Goal: Information Seeking & Learning: Find specific fact

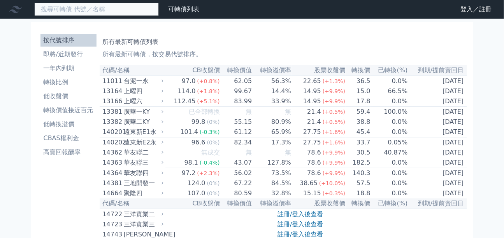
click at [117, 12] on input at bounding box center [96, 9] width 124 height 13
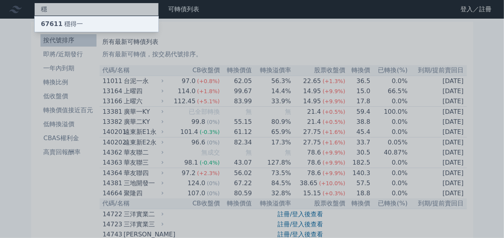
type input "穩"
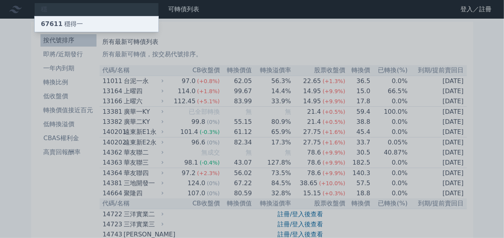
click at [109, 21] on div "67611 穩得一" at bounding box center [97, 24] width 124 height 16
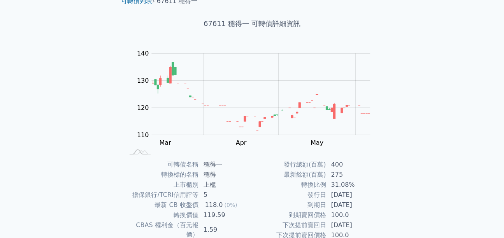
scroll to position [35, 0]
drag, startPoint x: 340, startPoint y: 205, endPoint x: 370, endPoint y: 204, distance: 30.8
click at [370, 204] on td "[DATE]" at bounding box center [352, 205] width 53 height 10
drag, startPoint x: 203, startPoint y: 23, endPoint x: 223, endPoint y: 24, distance: 19.1
click at [223, 24] on h1 "67611 穩得一 可轉債詳細資訊" at bounding box center [252, 23] width 274 height 11
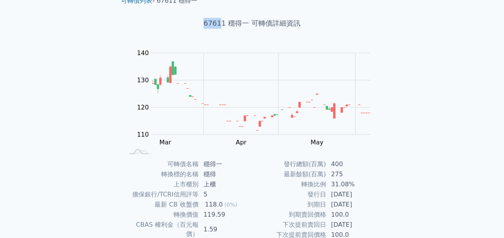
drag, startPoint x: 213, startPoint y: 25, endPoint x: 215, endPoint y: 21, distance: 4.7
click at [215, 21] on h1 "67611 穩得一 可轉債詳細資訊" at bounding box center [252, 23] width 274 height 11
drag, startPoint x: 209, startPoint y: 25, endPoint x: 221, endPoint y: 24, distance: 11.3
click at [221, 24] on h1 "67611 穩得一 可轉債詳細資訊" at bounding box center [252, 23] width 274 height 11
copy h1 "6761"
